Goal: Task Accomplishment & Management: Manage account settings

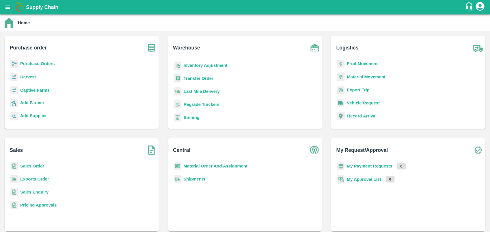
scroll to position [75, 0]
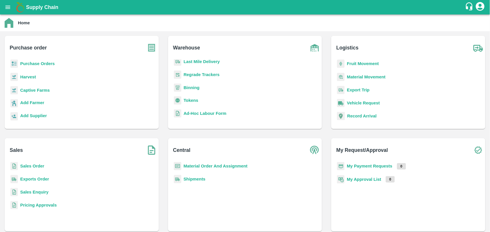
click at [188, 99] on b "Tokens" at bounding box center [191, 100] width 15 height 5
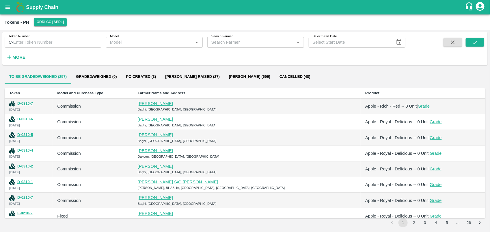
click at [24, 117] on button "D-0310-6" at bounding box center [25, 119] width 16 height 7
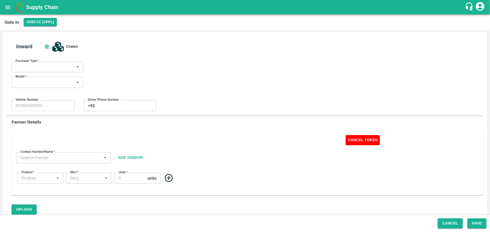
type input "Commission"
type input "HP09A 4879"
type input "0"
type input "[PERSON_NAME]-9817055446"
type input "Apple - Royal - Delicious"
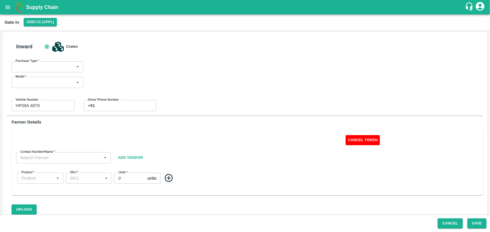
type input "SHIM-MIX"
click at [363, 143] on button "Cancel Token" at bounding box center [363, 140] width 34 height 10
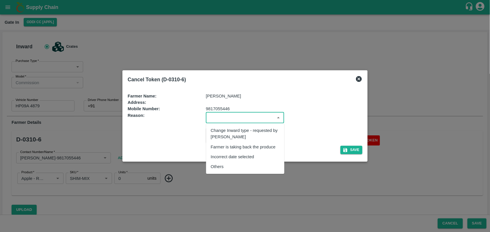
click at [262, 117] on input "input" at bounding box center [240, 118] width 65 height 8
click at [221, 165] on div "Others" at bounding box center [217, 166] width 13 height 6
type input "Others"
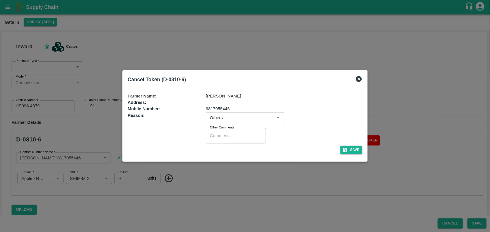
click at [219, 139] on div "x Other Comments" at bounding box center [236, 136] width 60 height 16
click at [355, 149] on button "Save" at bounding box center [351, 150] width 22 height 8
